Goal: Information Seeking & Learning: Learn about a topic

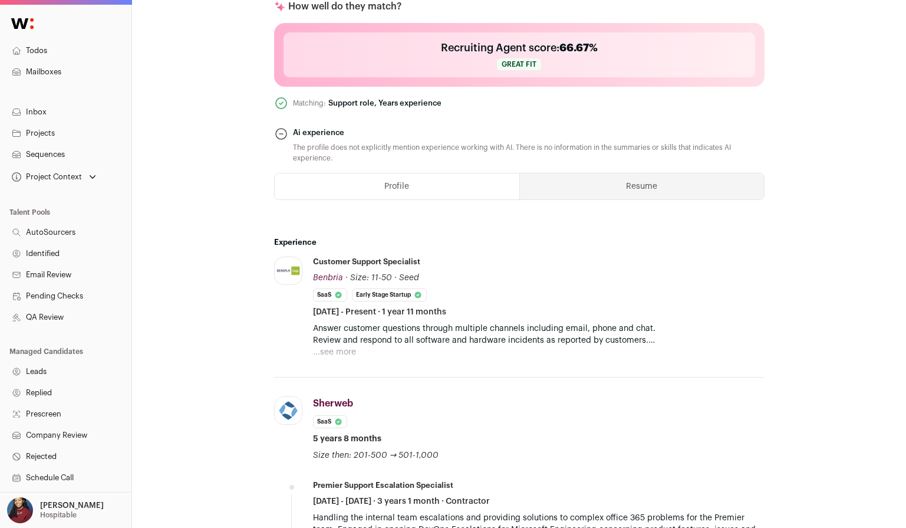
scroll to position [427, 0]
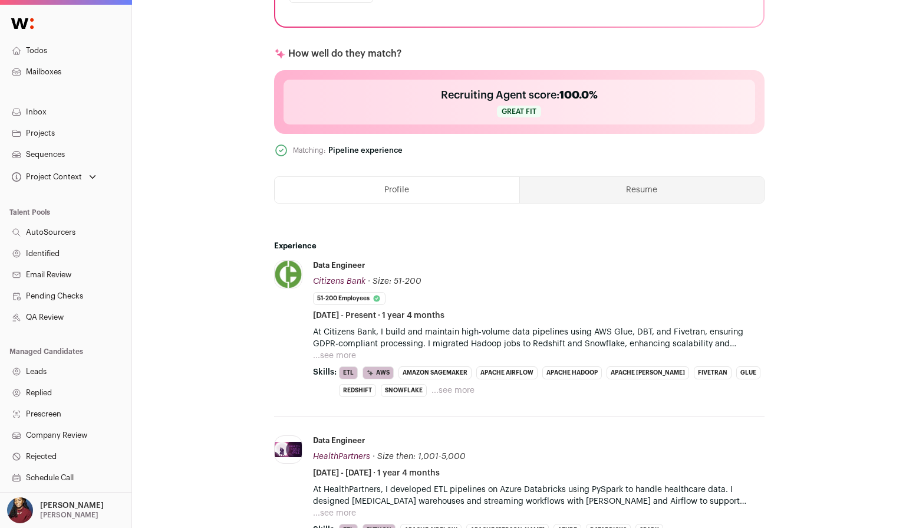
scroll to position [578, 0]
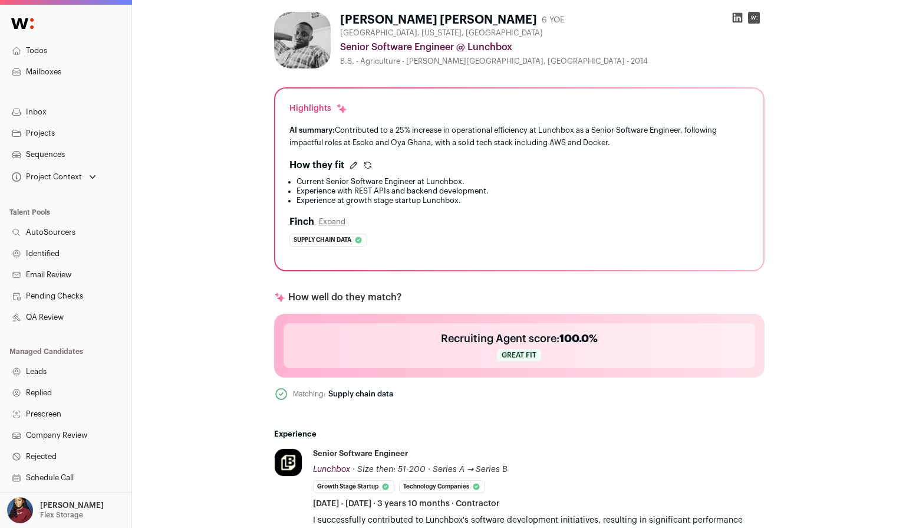
scroll to position [205, 0]
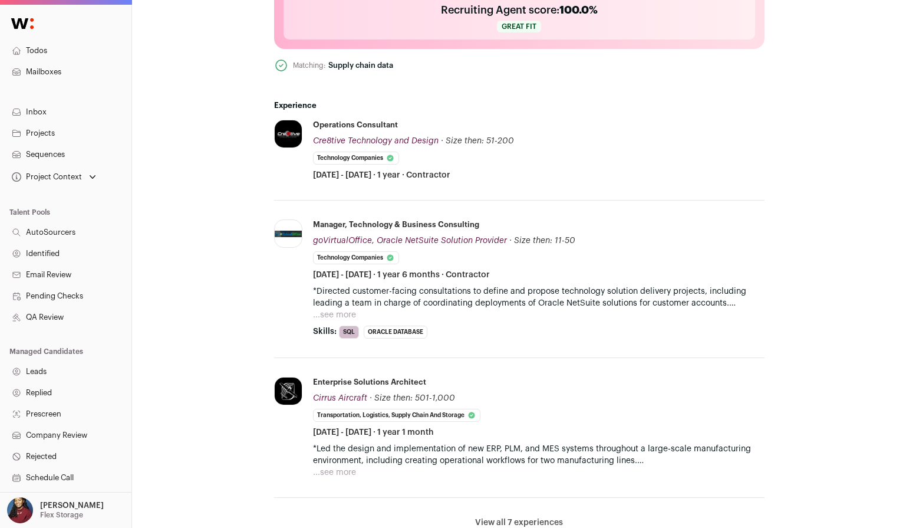
scroll to position [526, 0]
